Goal: Navigation & Orientation: Find specific page/section

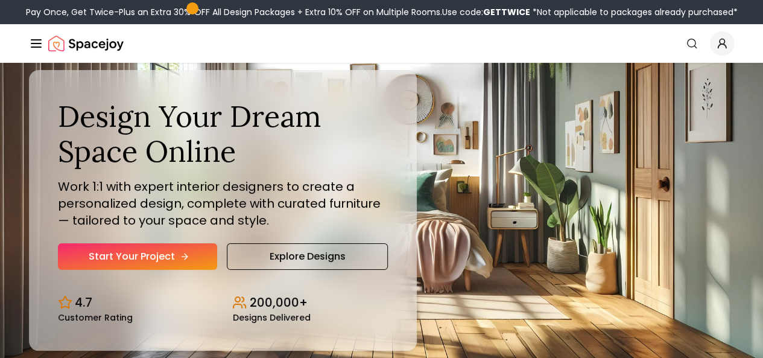
click at [130, 270] on link "Start Your Project" at bounding box center [137, 256] width 159 height 27
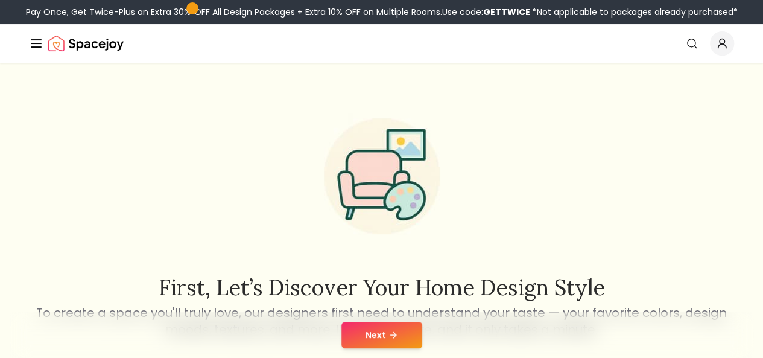
click at [392, 335] on icon at bounding box center [394, 335] width 10 height 10
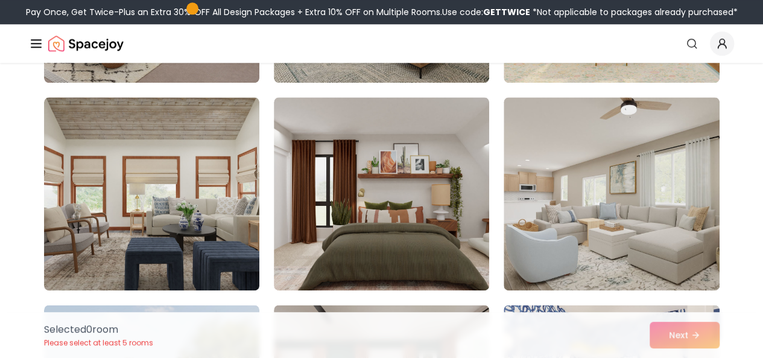
scroll to position [436, 0]
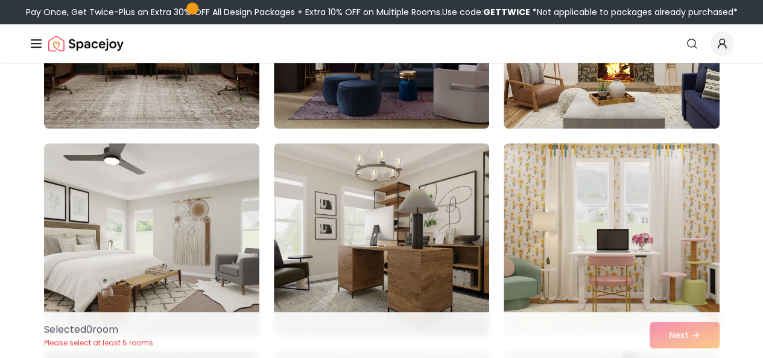
click at [0, 0] on button "Design Portfolio" at bounding box center [0, 0] width 0 height 0
